Goal: Task Accomplishment & Management: Manage account settings

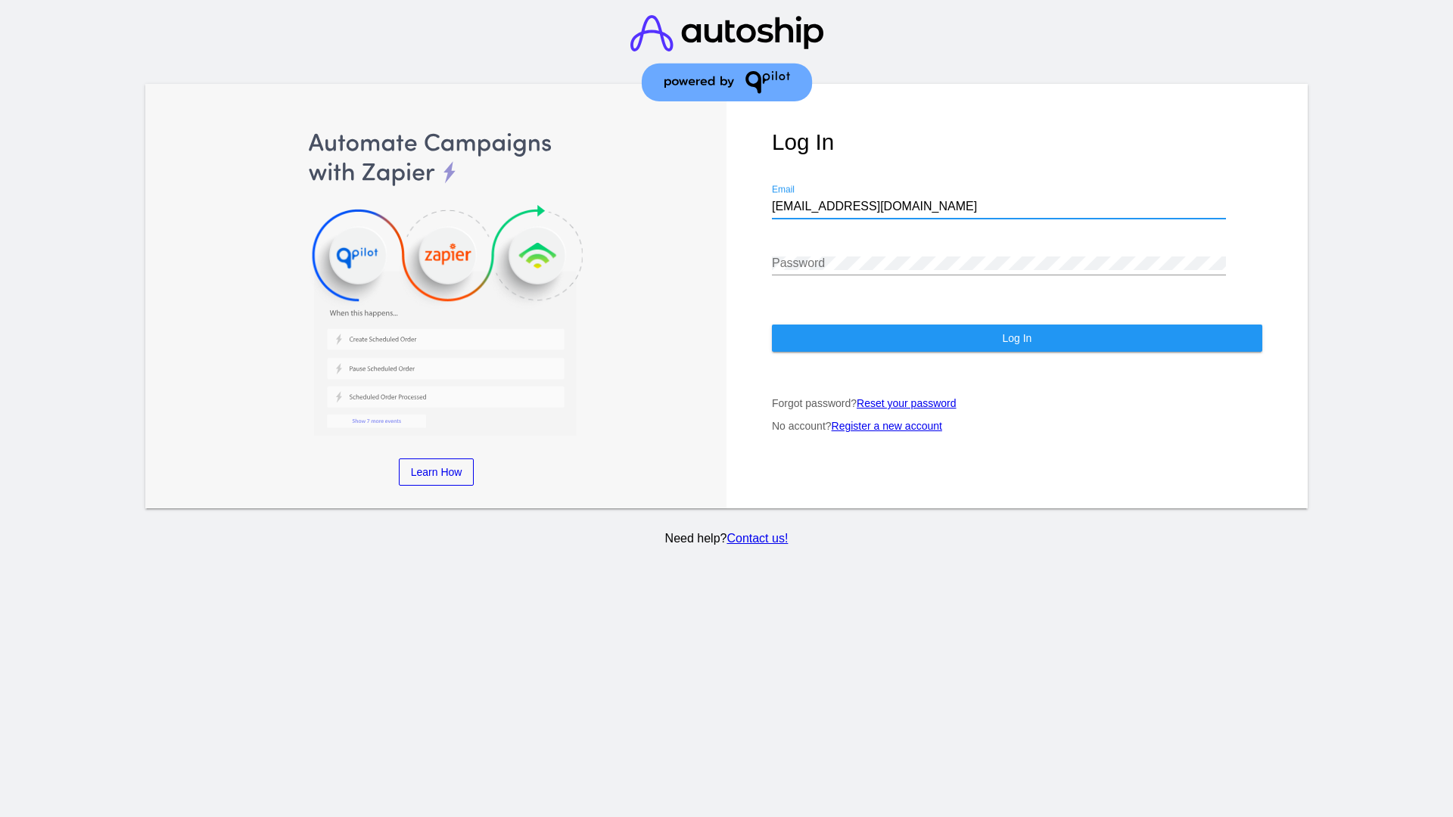
type input "[EMAIL_ADDRESS][DOMAIN_NAME]"
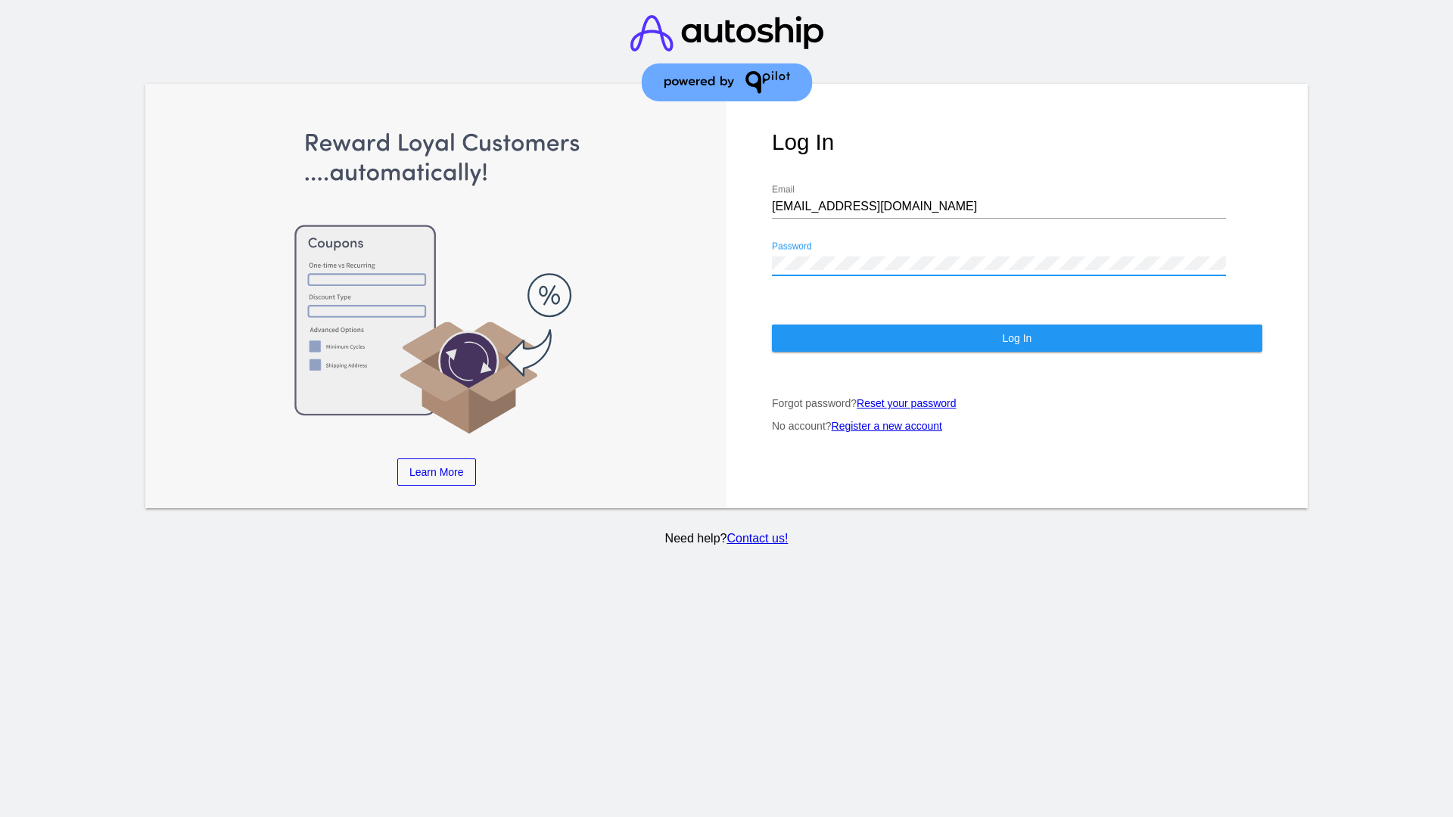
click at [1016, 338] on span "Log In" at bounding box center [1017, 338] width 30 height 12
